Goal: Task Accomplishment & Management: Complete application form

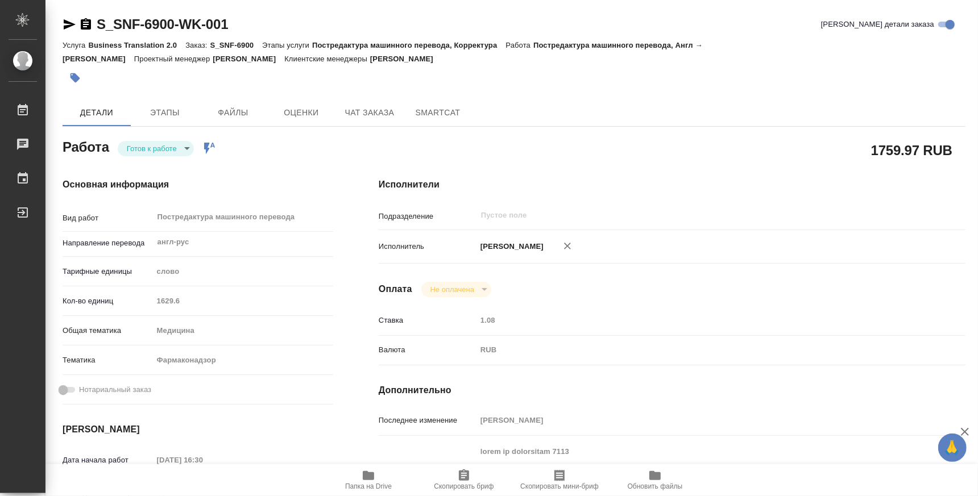
scroll to position [493, 0]
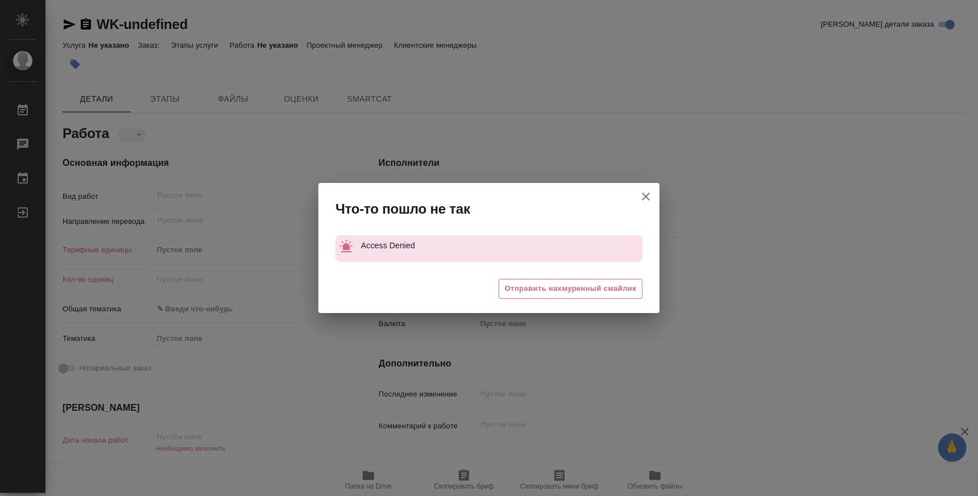
click at [642, 198] on icon "button" at bounding box center [646, 197] width 14 height 14
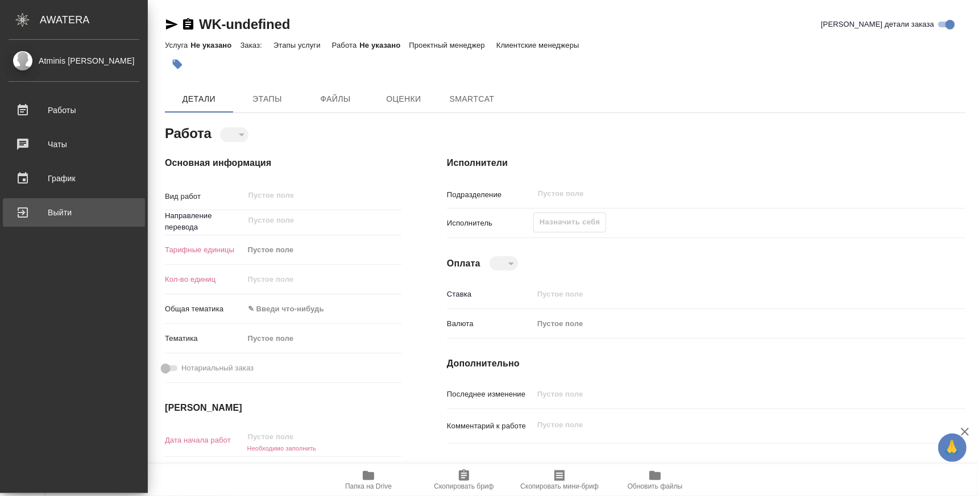
click at [39, 212] on div "Выйти" at bounding box center [74, 212] width 131 height 17
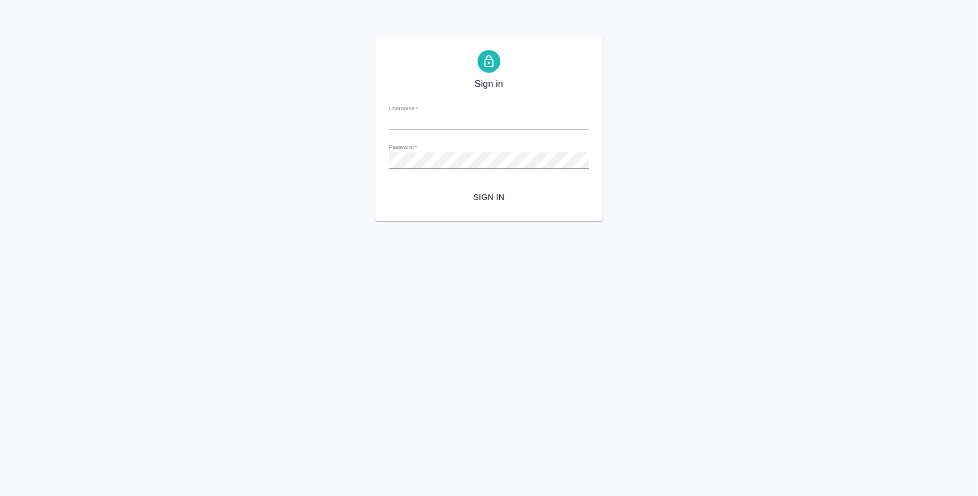
type input "k.atminis@awatera.com"
click at [526, 195] on span "Sign in" at bounding box center [489, 198] width 182 height 14
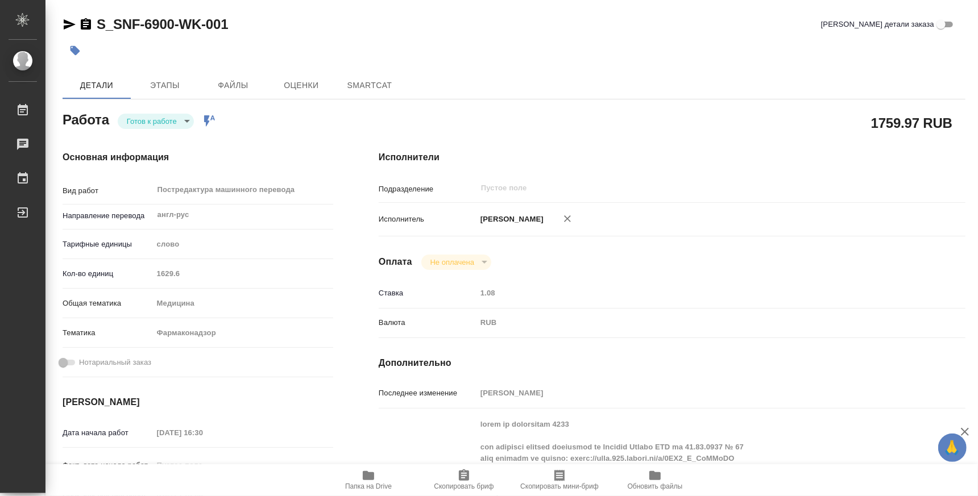
type textarea "x"
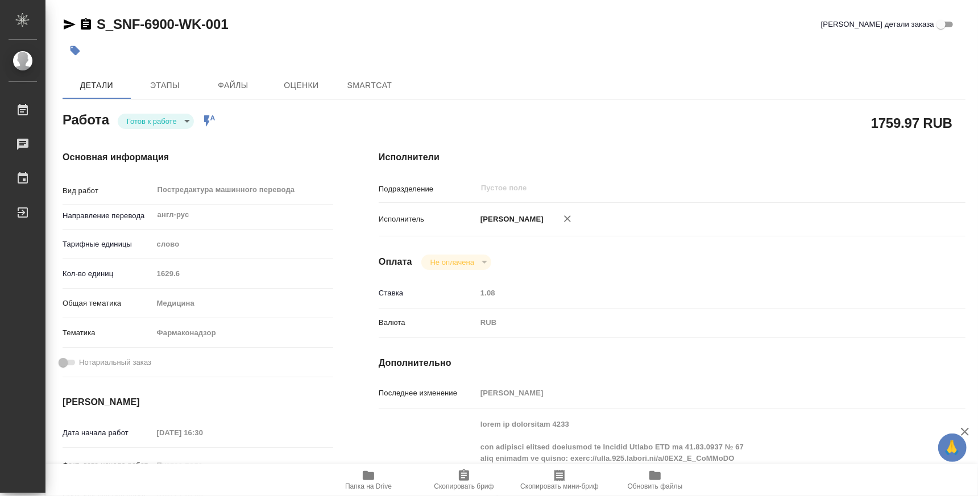
type textarea "x"
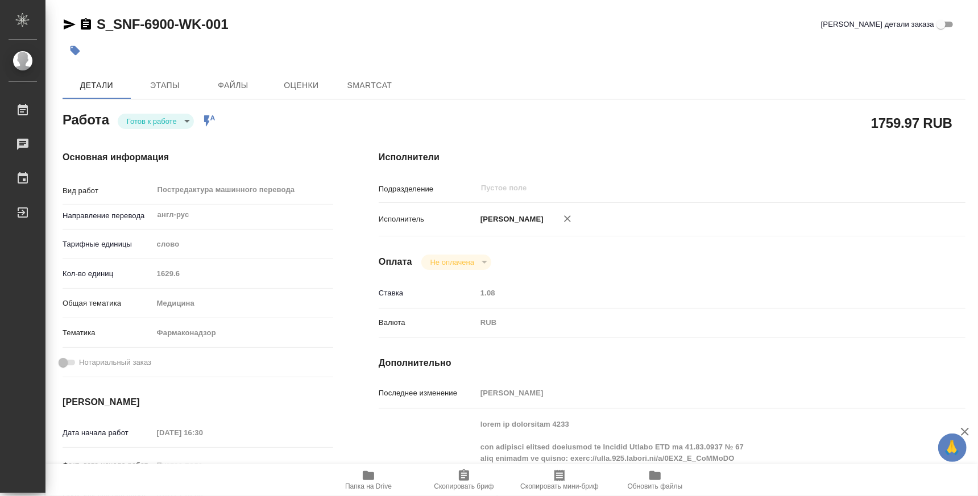
type textarea "x"
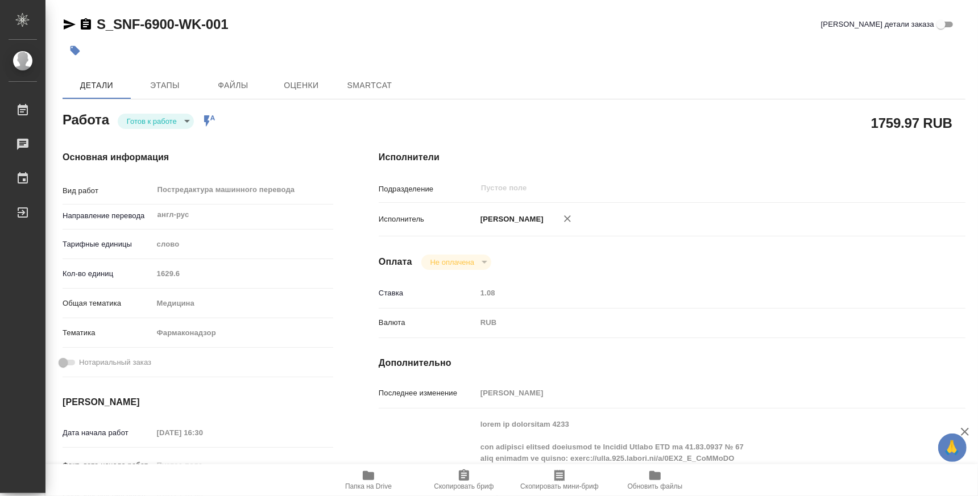
type textarea "x"
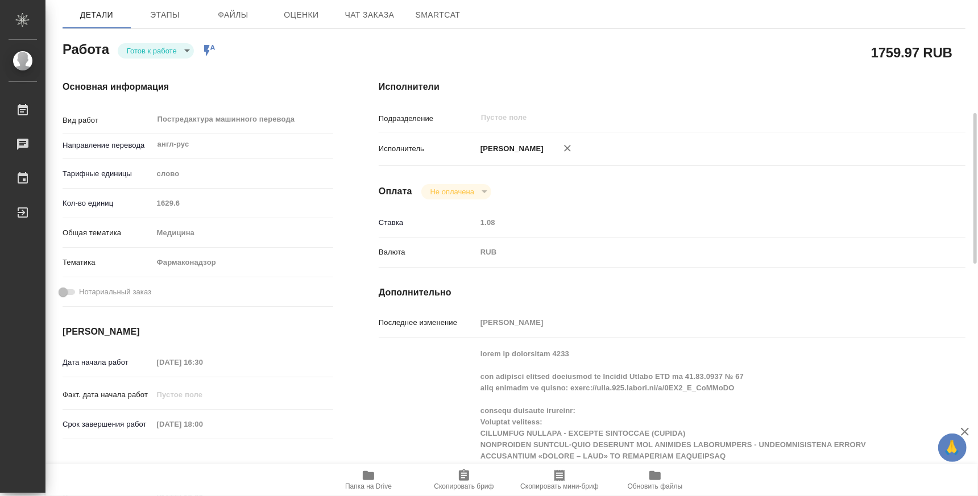
scroll to position [354, 0]
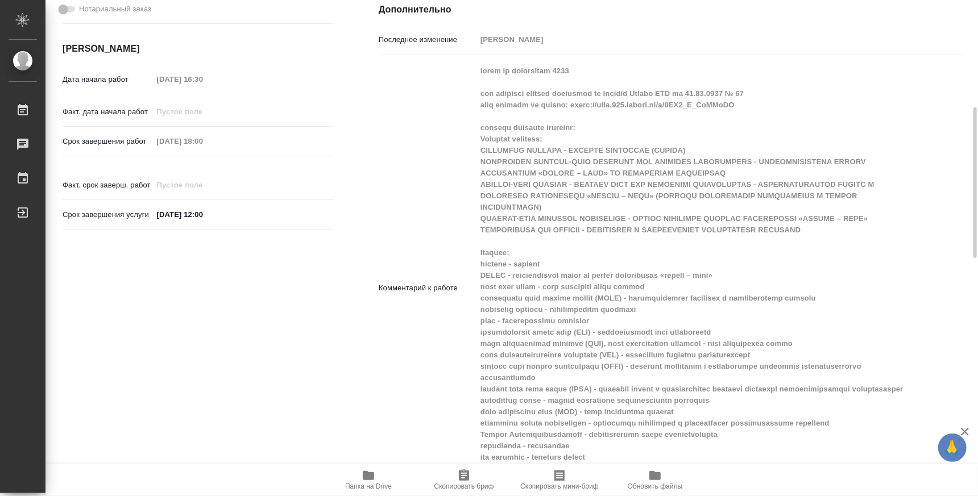
type textarea "x"
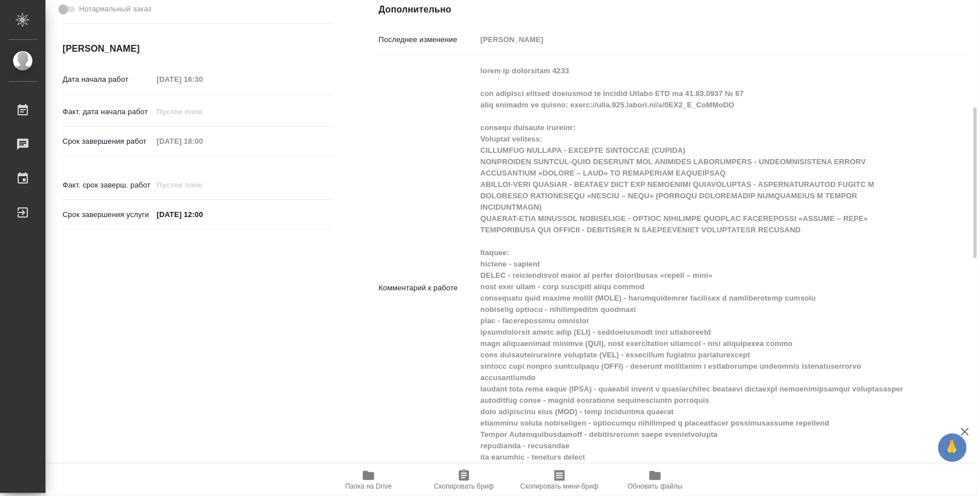
type textarea "x"
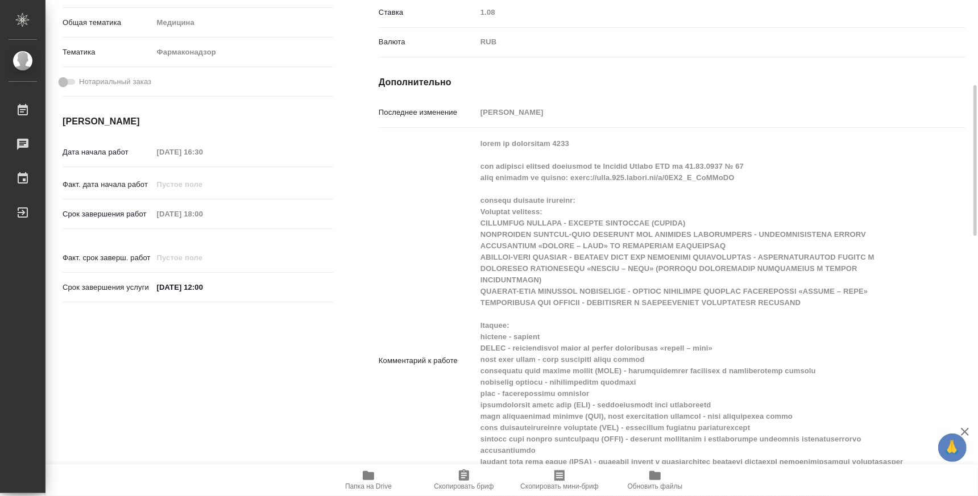
scroll to position [493, 0]
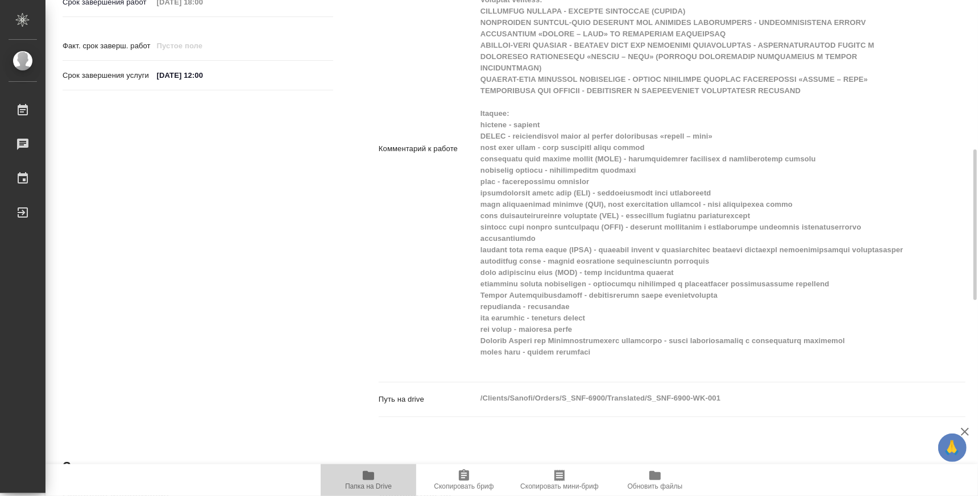
click at [384, 488] on span "Папка на Drive" at bounding box center [368, 487] width 47 height 8
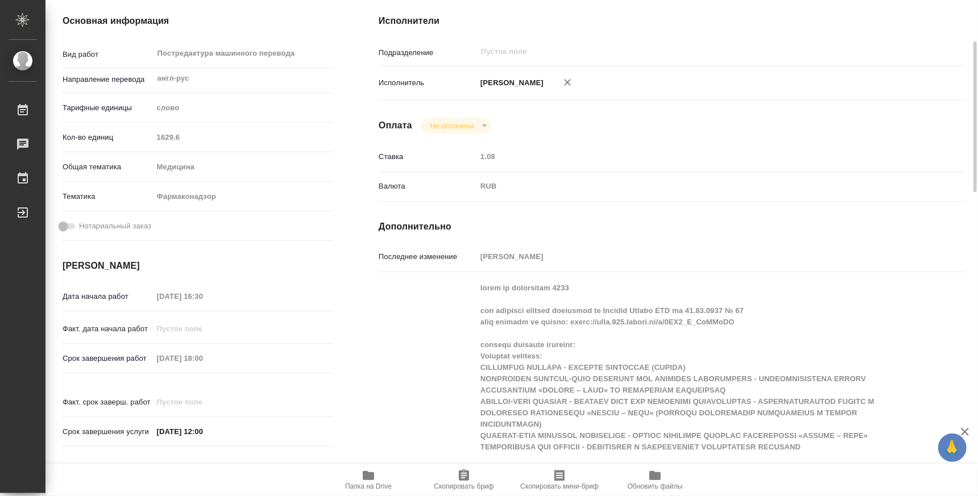
scroll to position [0, 0]
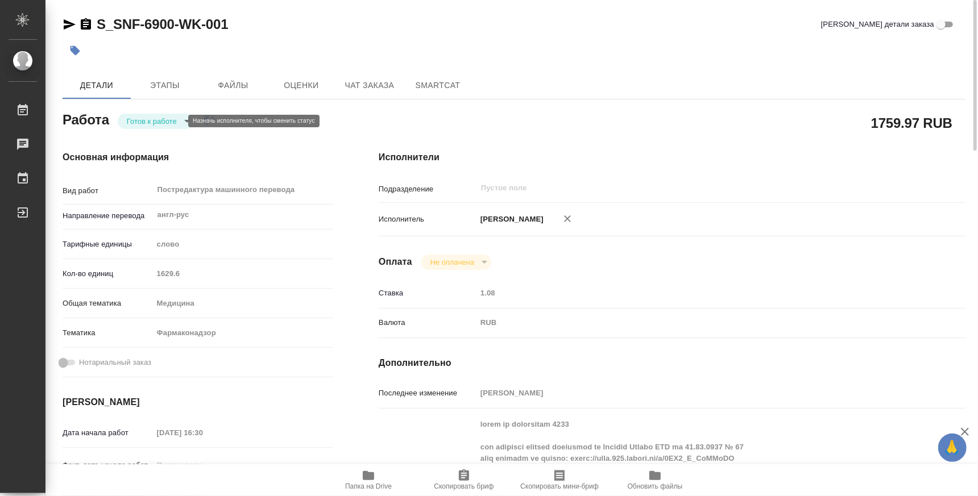
click at [159, 126] on body "🙏 .cls-1 fill:#fff; AWATERA Atminis Kristina Работы 0 Чаты График Выйти S_SNF-6…" at bounding box center [489, 248] width 978 height 496
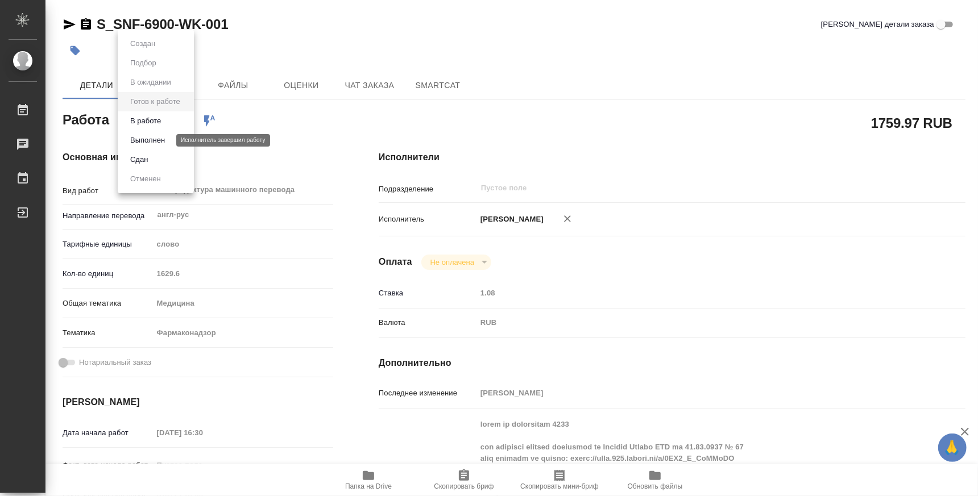
click at [163, 144] on button "Выполнен" at bounding box center [148, 140] width 42 height 13
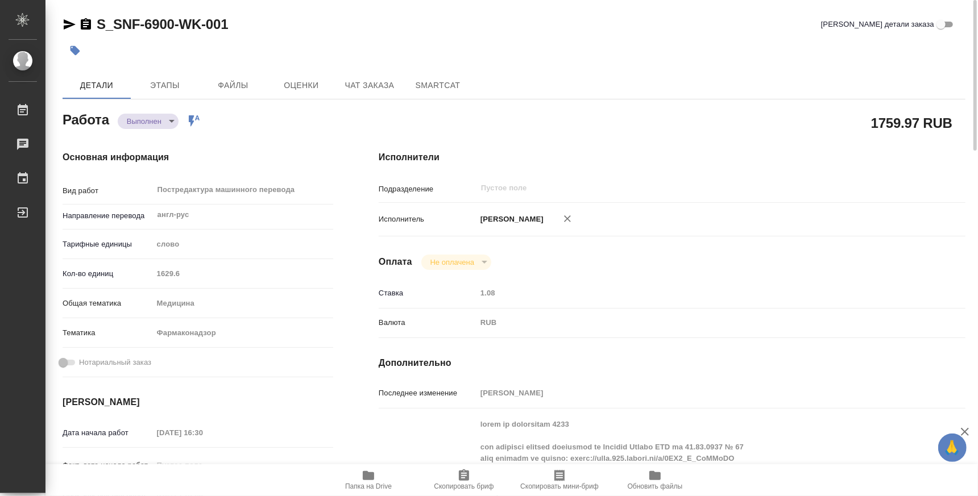
type textarea "x"
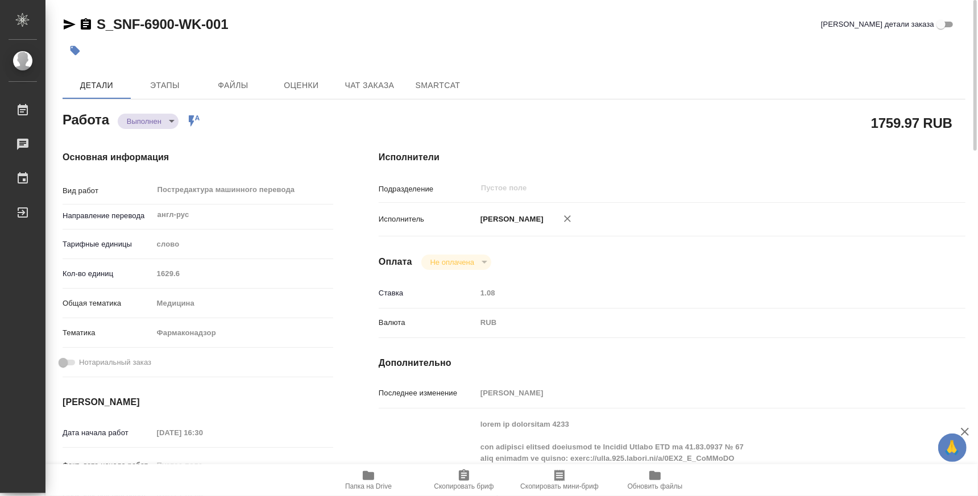
type textarea "x"
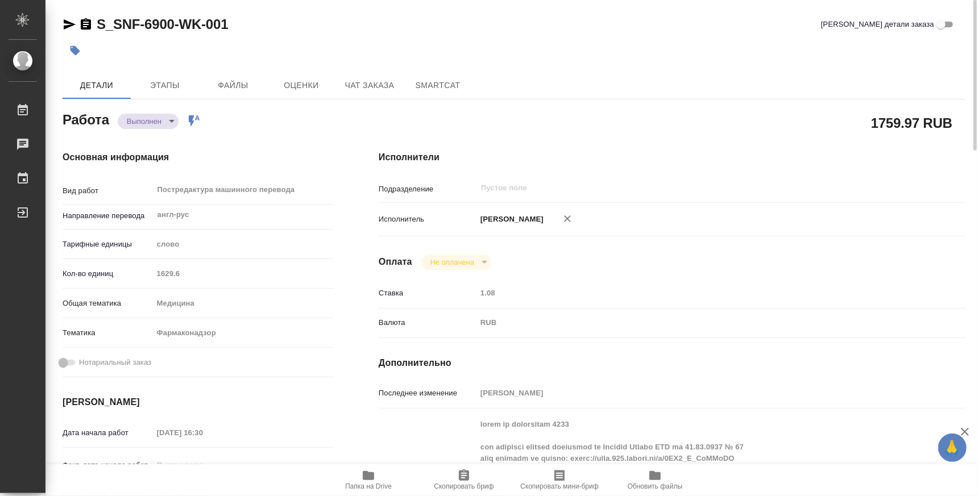
type textarea "x"
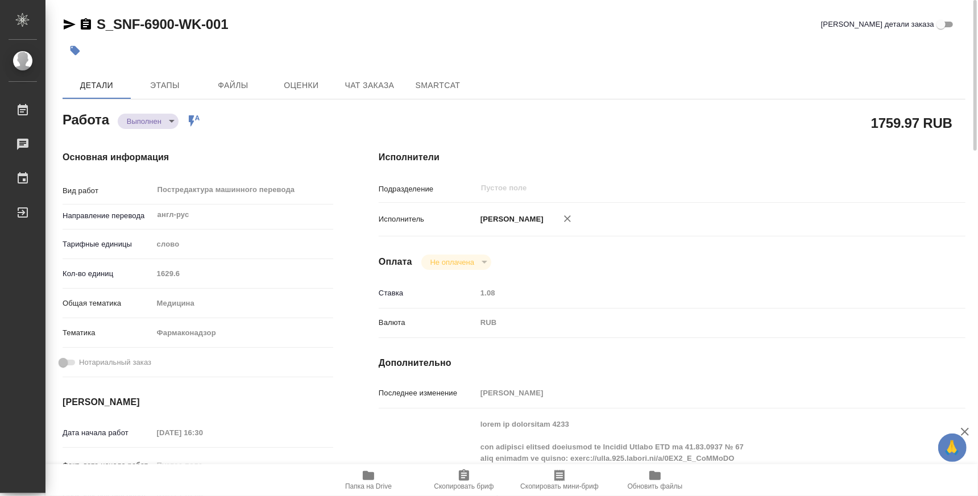
type textarea "x"
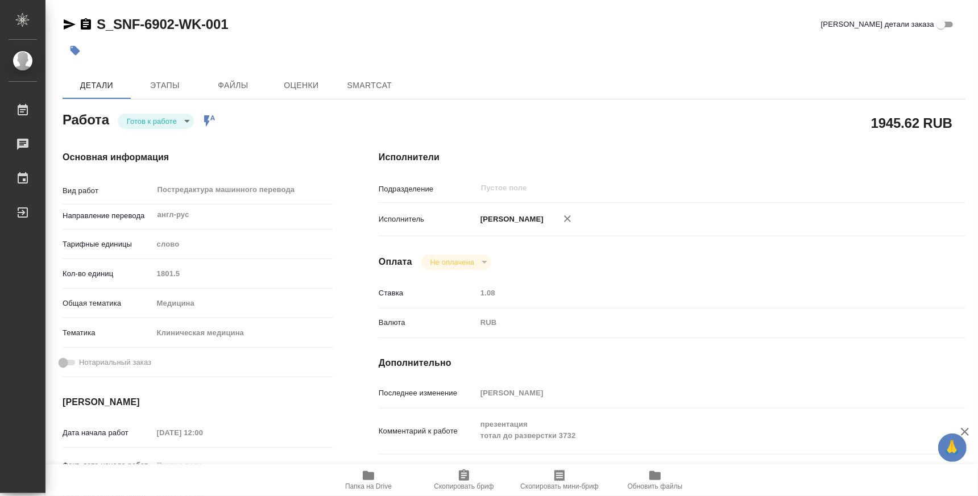
type textarea "x"
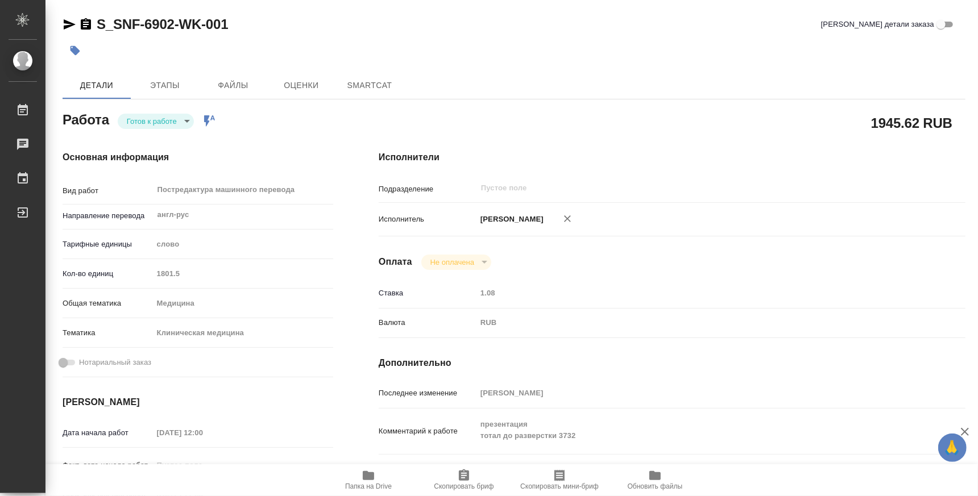
type textarea "x"
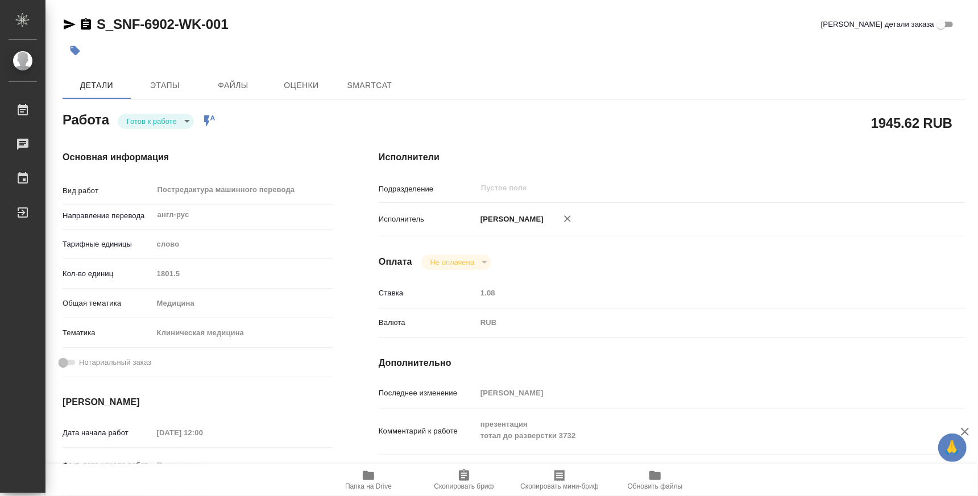
type textarea "x"
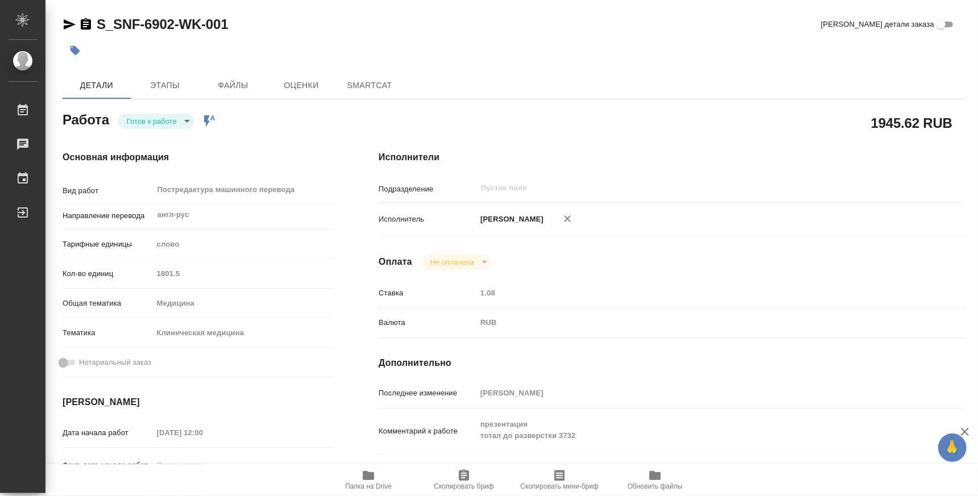
type textarea "x"
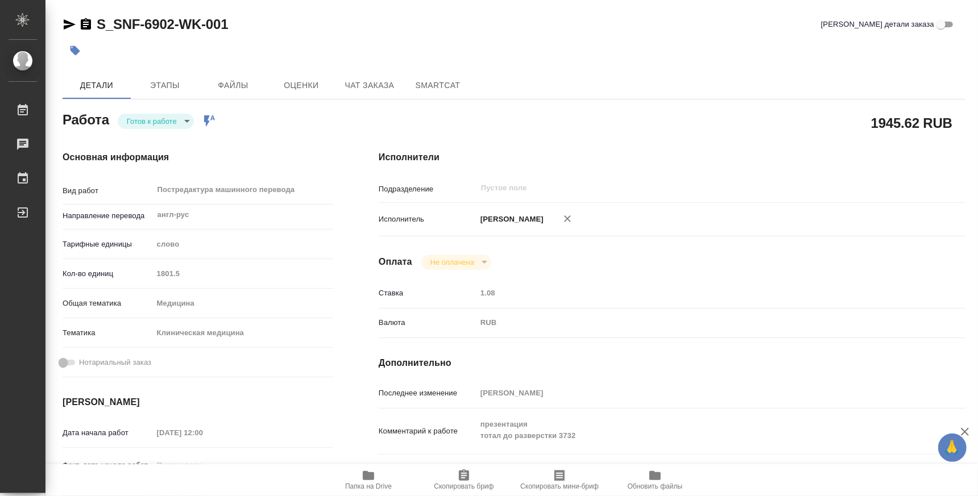
click at [165, 123] on body "🙏 .cls-1 fill:#fff; AWATERA Atminis [PERSON_NAME] Чаты График Выйти S_SNF-6902-…" at bounding box center [489, 248] width 978 height 496
type textarea "x"
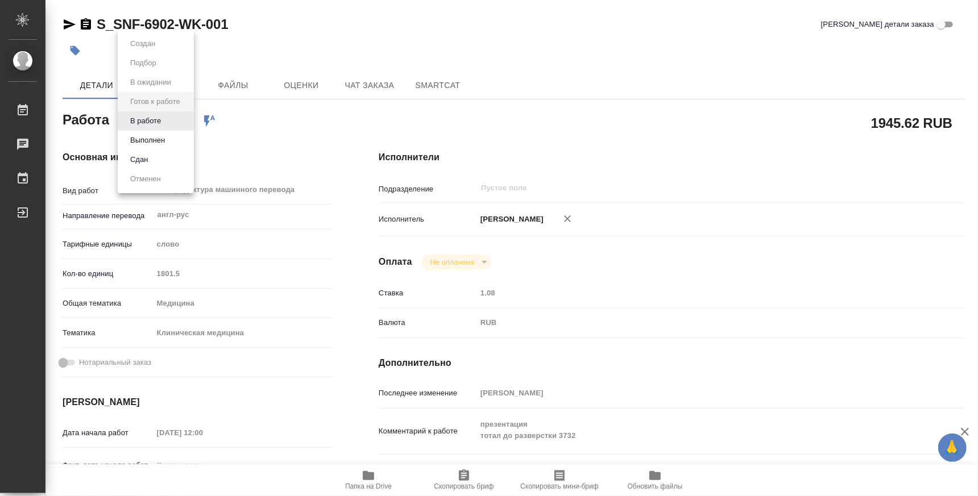
type textarea "x"
click at [152, 122] on button "В работе" at bounding box center [146, 121] width 38 height 13
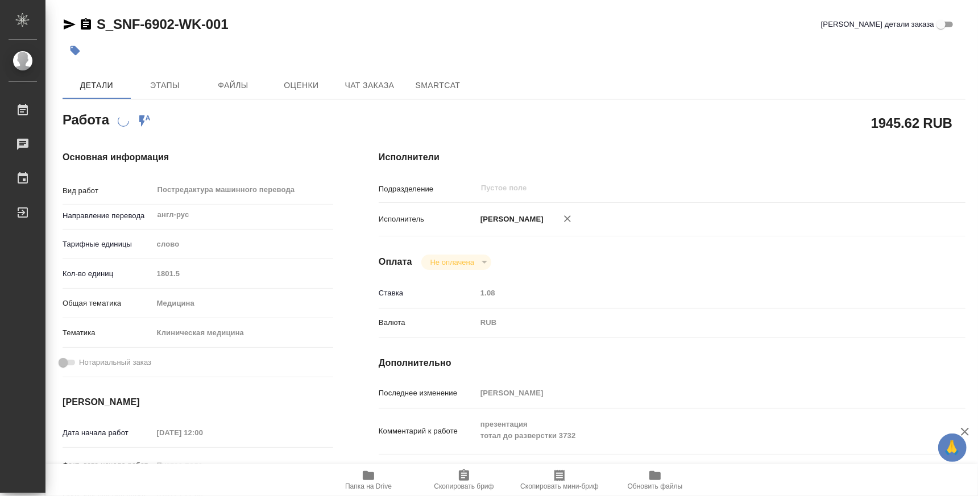
type textarea "x"
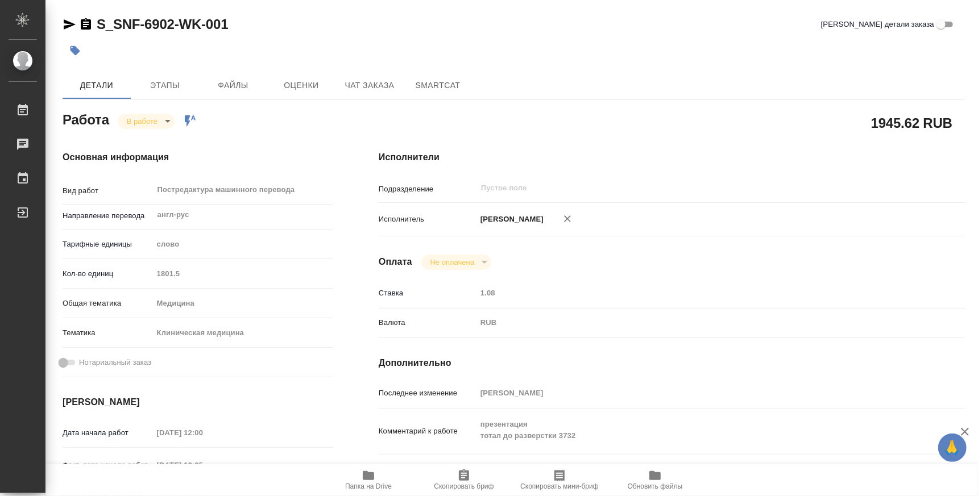
type textarea "x"
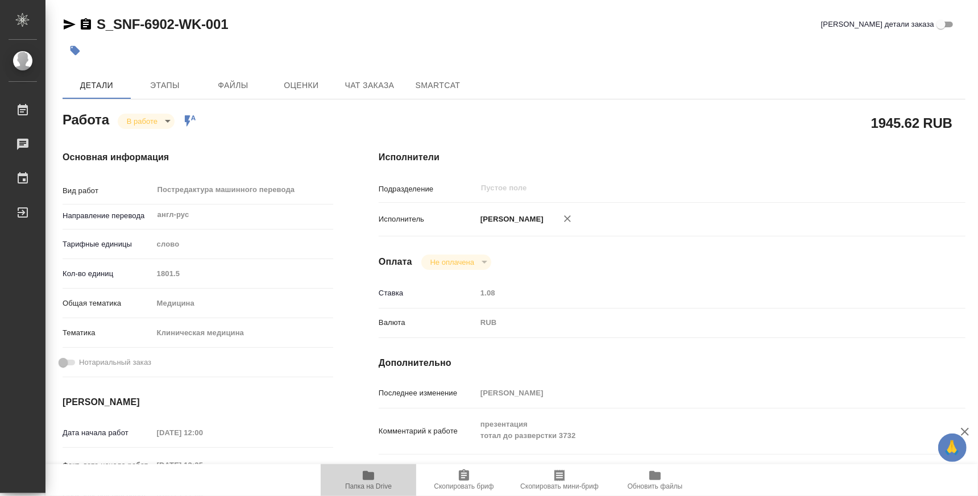
click at [366, 486] on span "Папка на Drive" at bounding box center [368, 487] width 47 height 8
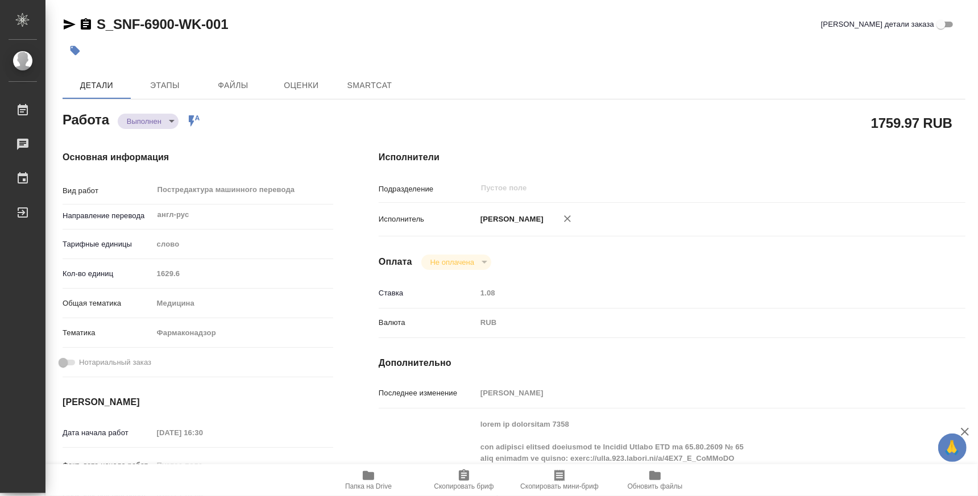
type textarea "x"
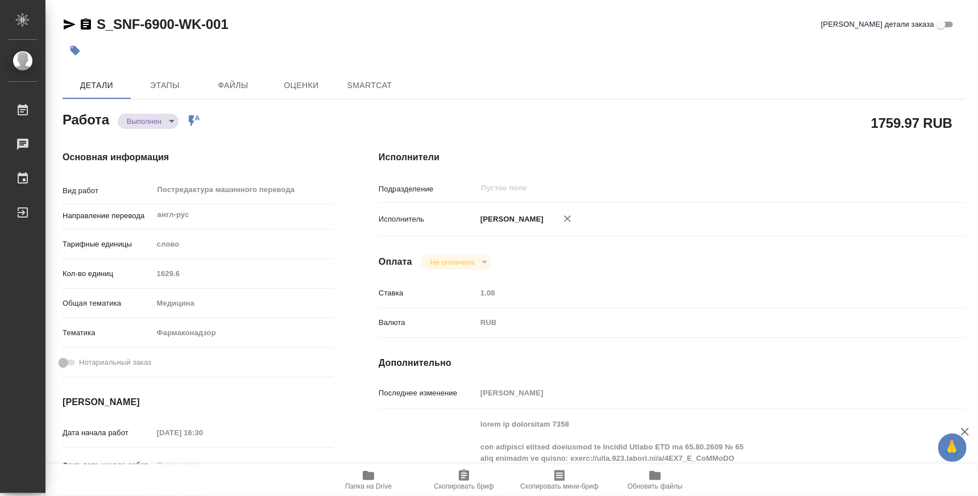
type textarea "x"
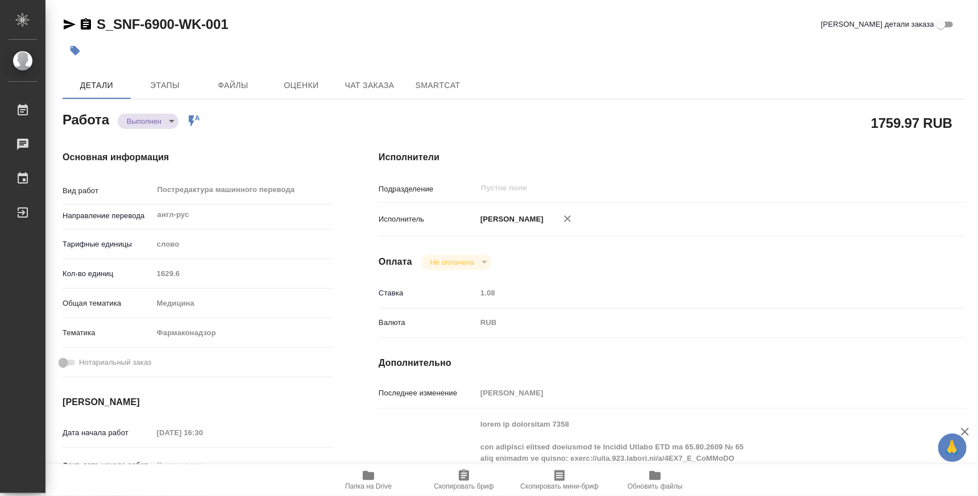
type textarea "x"
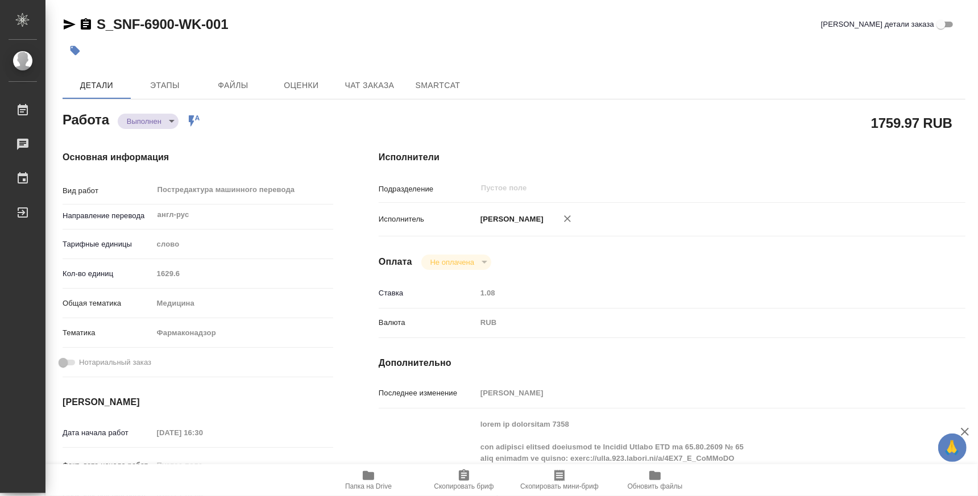
type textarea "x"
